Goal: Task Accomplishment & Management: Use online tool/utility

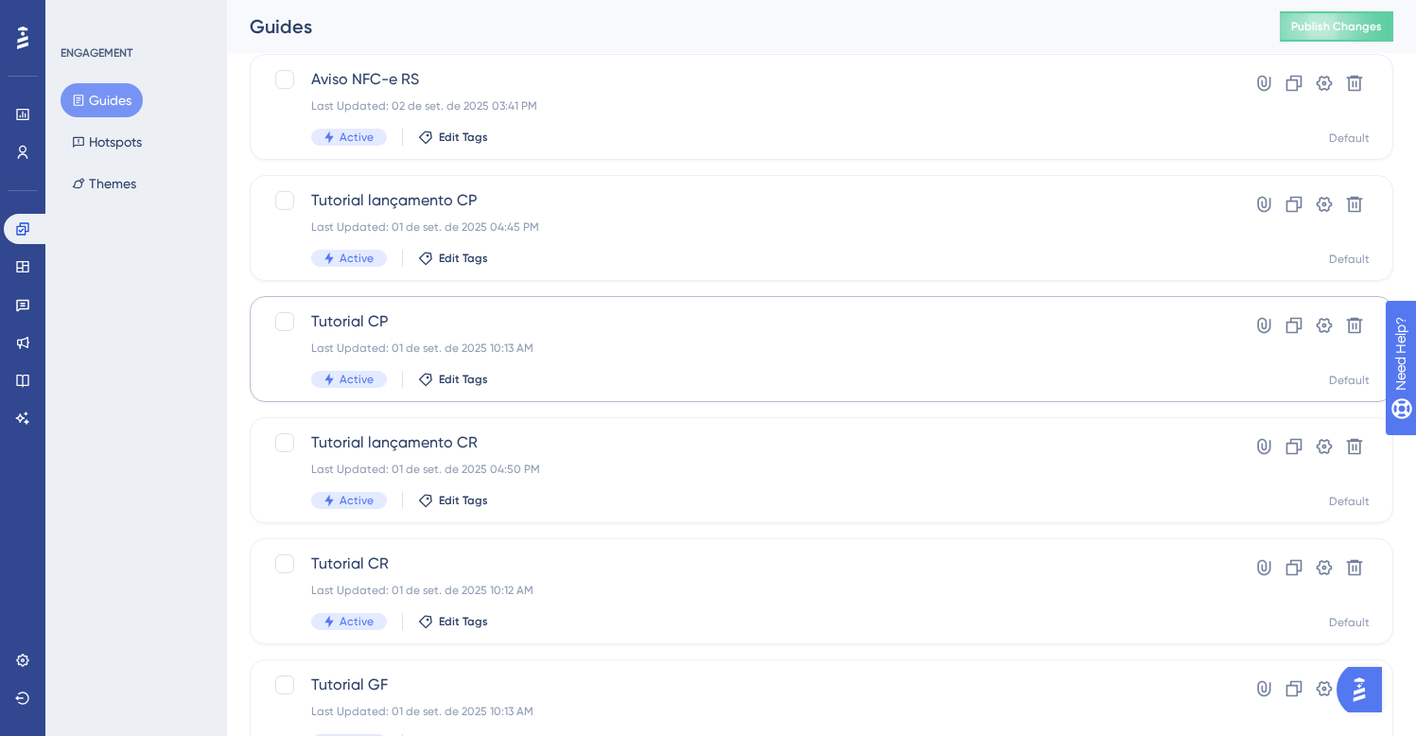
scroll to position [495, 0]
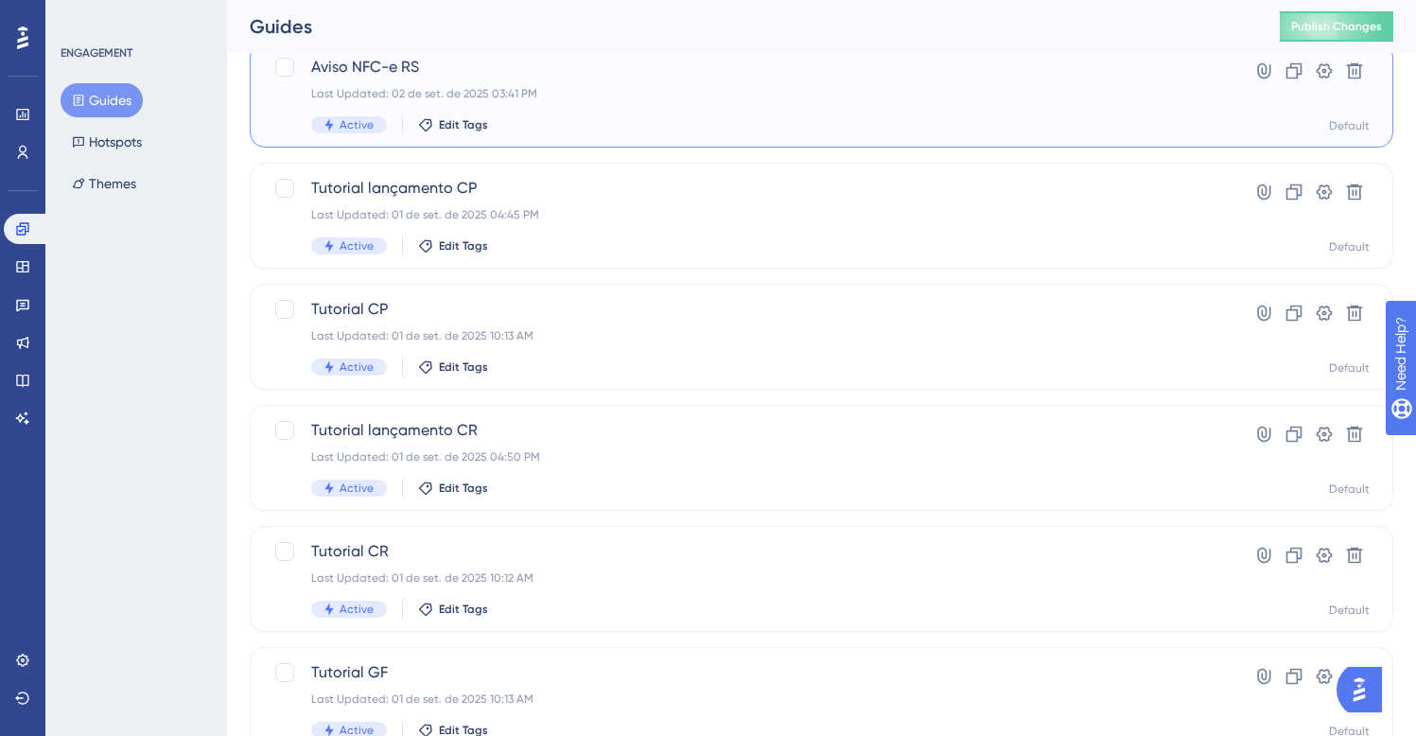
click at [481, 96] on div "Last Updated: 02 de set. de 2025 03:41 PM" at bounding box center [745, 93] width 869 height 15
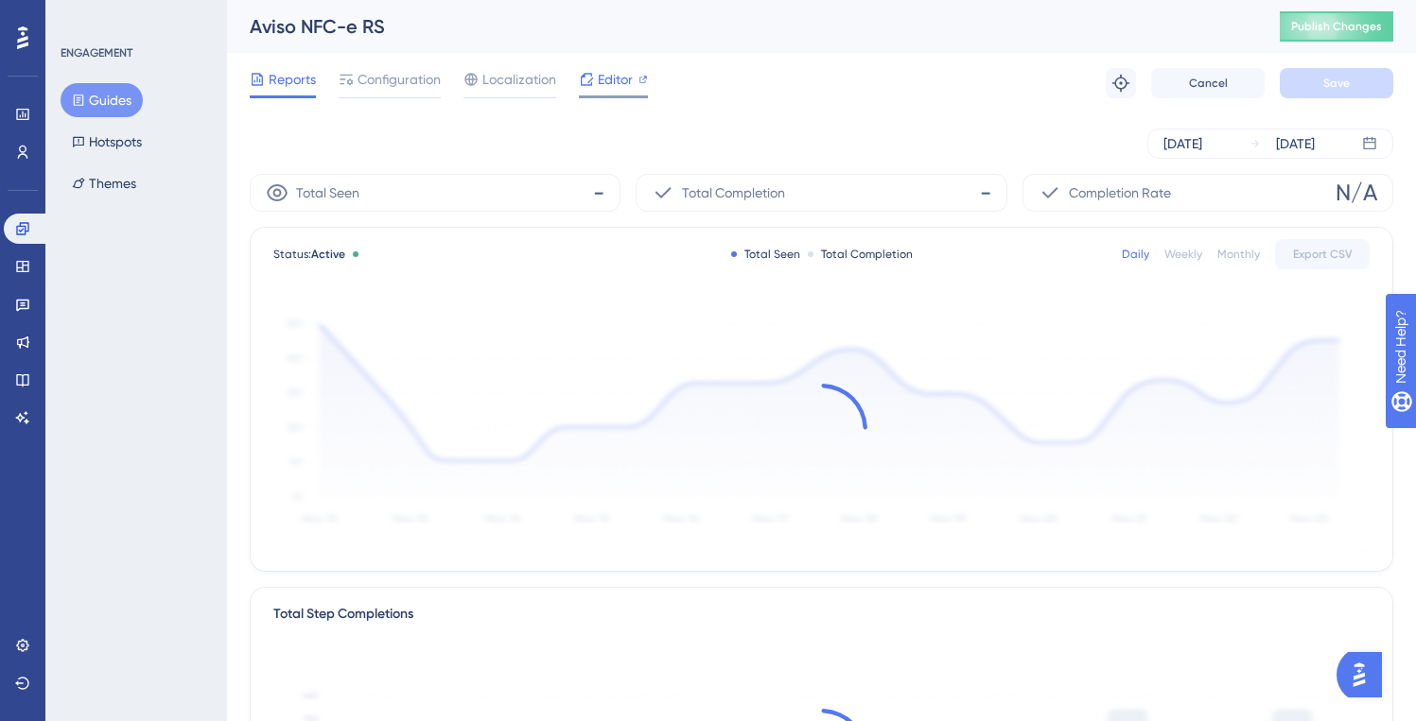
click at [629, 91] on div "Editor" at bounding box center [613, 83] width 69 height 30
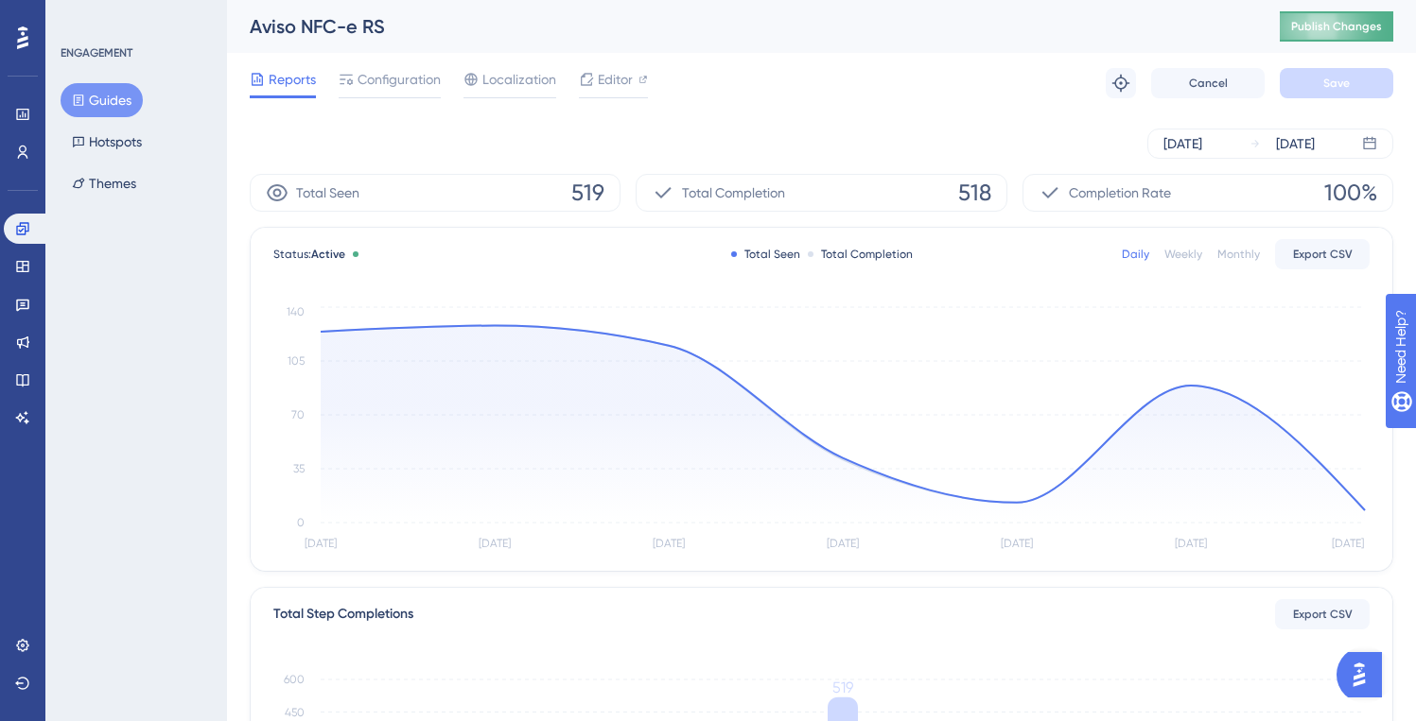
click at [1316, 20] on span "Publish Changes" at bounding box center [1336, 26] width 91 height 15
